Goal: Task Accomplishment & Management: Manage account settings

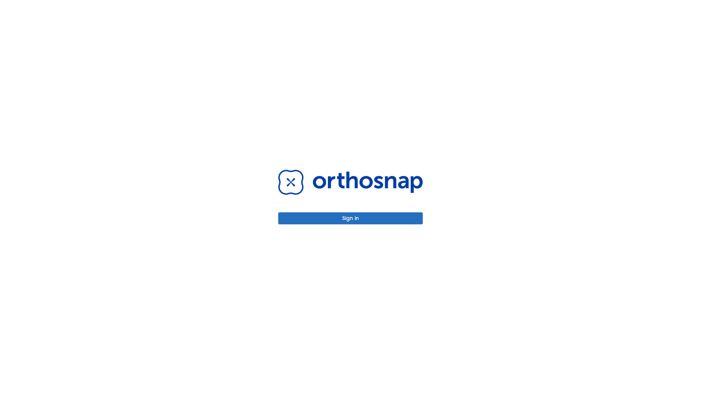
click at [350, 218] on button "Sign in" at bounding box center [350, 218] width 145 height 12
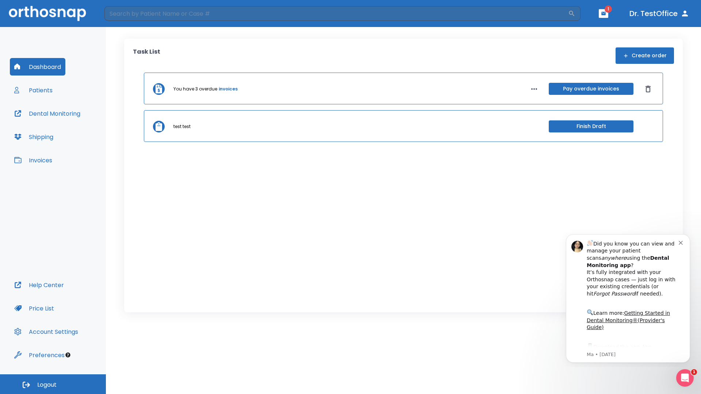
click at [53, 384] on span "Logout" at bounding box center [46, 385] width 19 height 8
